Goal: Browse casually

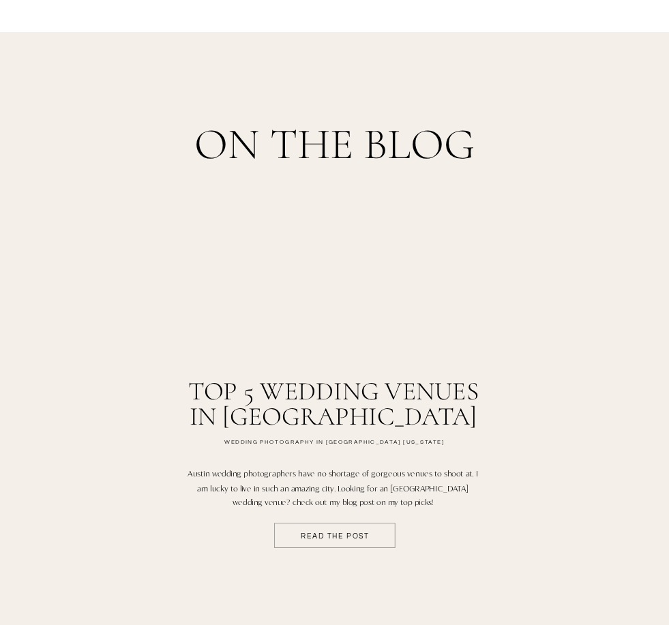
scroll to position [1754, 0]
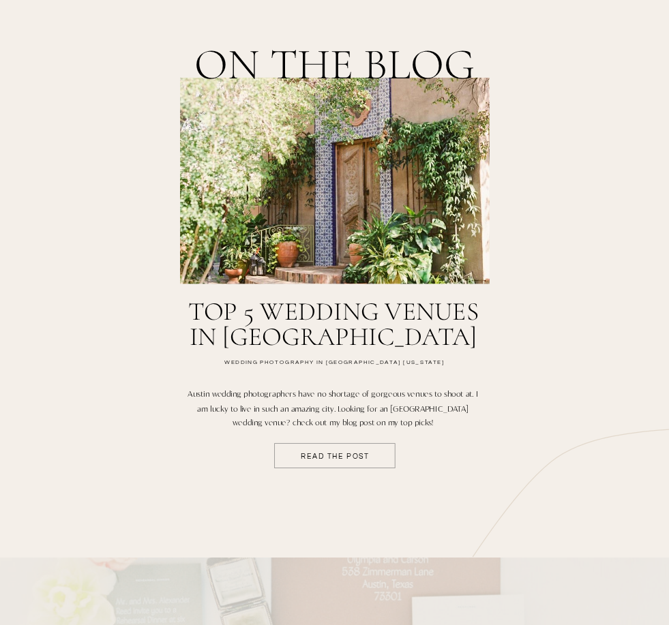
click at [337, 463] on div at bounding box center [334, 455] width 121 height 25
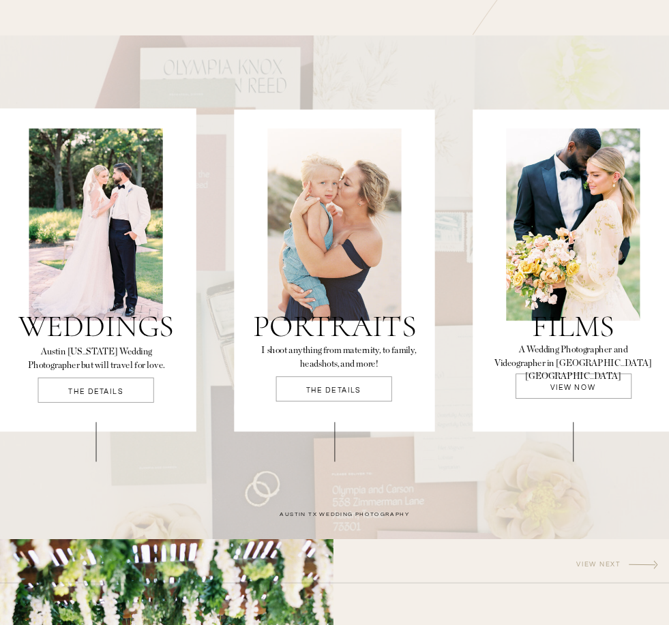
scroll to position [2283, 0]
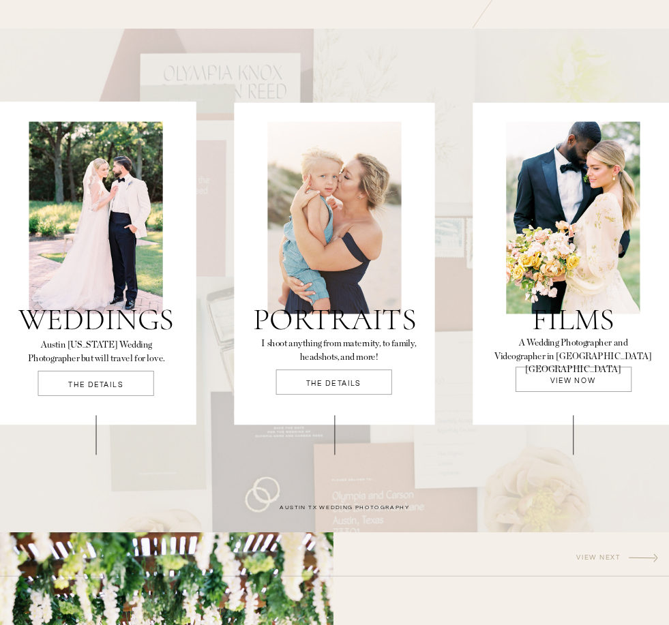
click at [93, 382] on p "THE DETAILS" at bounding box center [96, 388] width 116 height 14
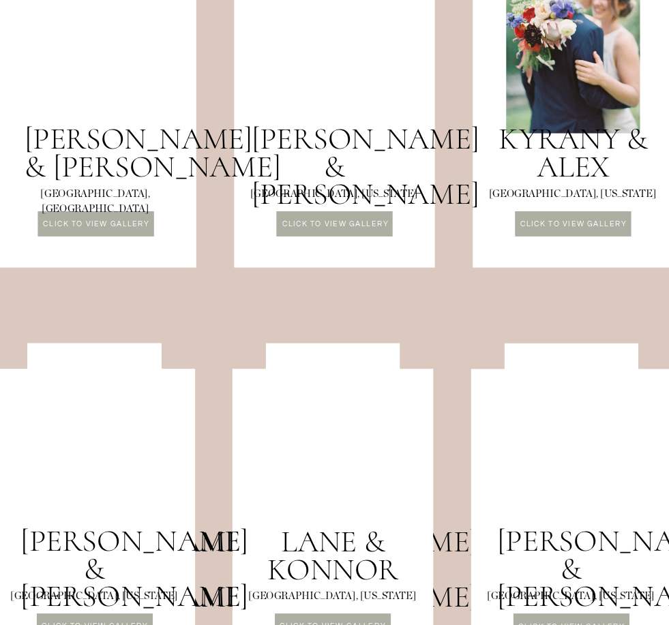
scroll to position [1107, 0]
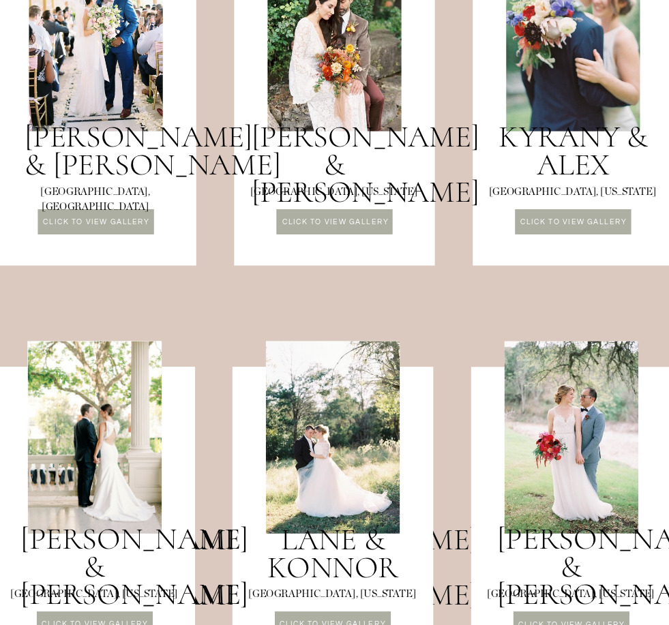
click at [365, 229] on div at bounding box center [334, 221] width 116 height 25
click at [596, 228] on div at bounding box center [573, 221] width 116 height 25
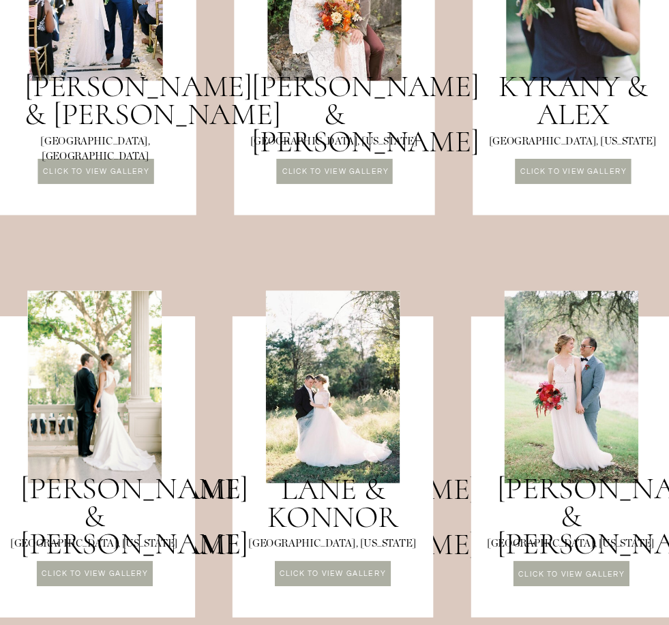
scroll to position [1146, 0]
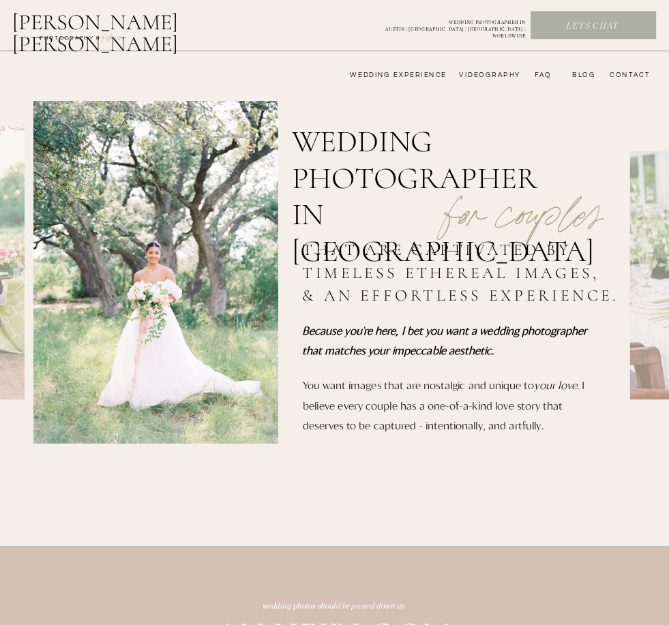
scroll to position [2326, 0]
